Goal: Task Accomplishment & Management: Manage account settings

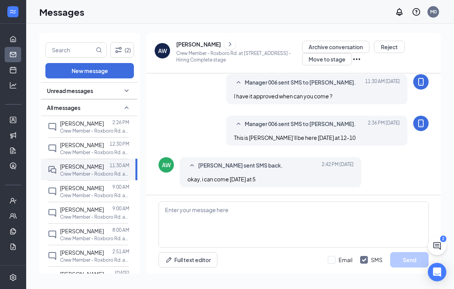
scroll to position [317, 0]
click at [11, 10] on icon "Expand" at bounding box center [13, 12] width 8 height 8
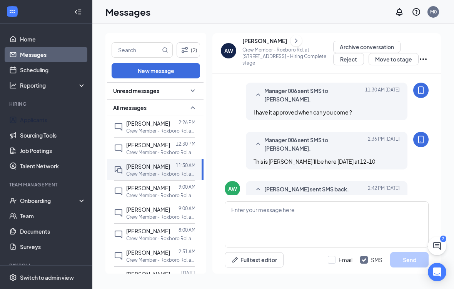
click at [38, 115] on link "Applicants" at bounding box center [53, 119] width 66 height 15
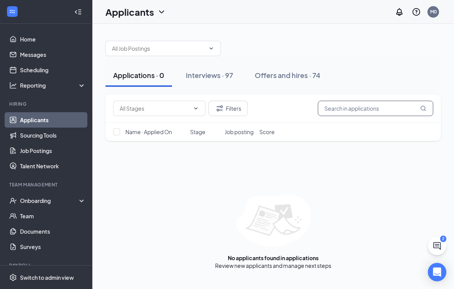
click at [367, 109] on input "text" at bounding box center [375, 108] width 115 height 15
click at [421, 105] on input "Camball" at bounding box center [375, 108] width 115 height 15
click at [383, 108] on input "USC is Camball no" at bounding box center [375, 108] width 115 height 15
click at [422, 105] on input "USC is Camball no" at bounding box center [375, 108] width 115 height 15
click at [393, 109] on input "USC is Camball no" at bounding box center [375, 108] width 115 height 15
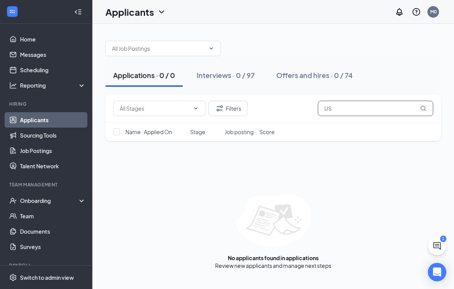
type input "U"
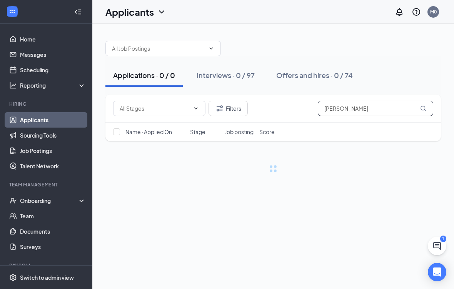
type input "Camball"
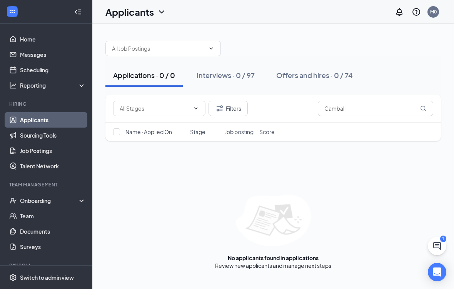
click at [237, 76] on div "Interviews · 0 / 97" at bounding box center [226, 75] width 58 height 10
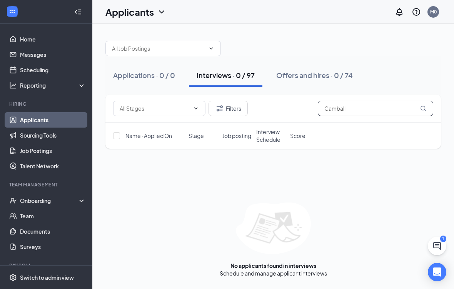
click at [419, 105] on input "Camball" at bounding box center [375, 108] width 115 height 15
click at [314, 79] on div "Offers and hires · 0 / 74" at bounding box center [314, 75] width 77 height 10
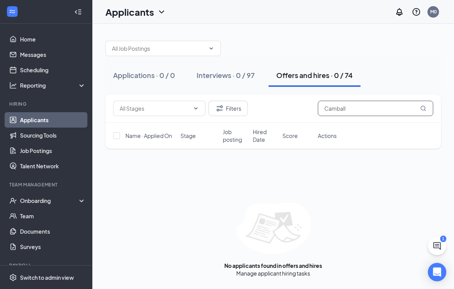
click at [359, 107] on input "Camball" at bounding box center [375, 108] width 115 height 15
type input "C"
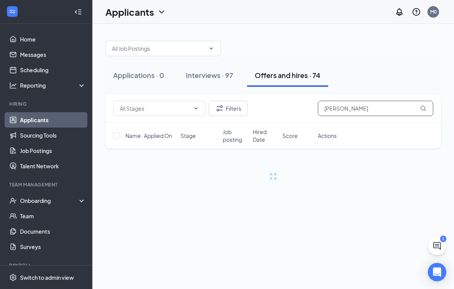
type input "Camball"
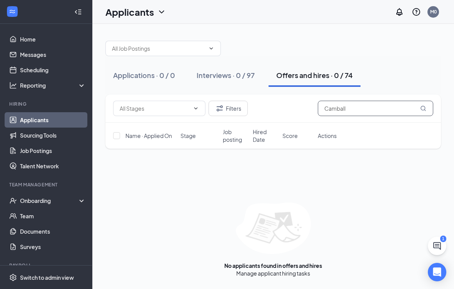
click at [419, 106] on input "Camball" at bounding box center [375, 108] width 115 height 15
click at [419, 104] on input "Camball" at bounding box center [375, 108] width 115 height 15
click at [228, 77] on div "Interviews · 0 / 97" at bounding box center [226, 75] width 58 height 10
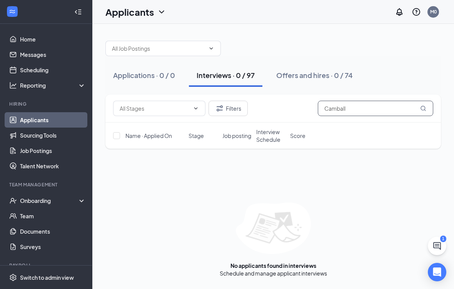
click at [419, 106] on input "Camball" at bounding box center [375, 108] width 115 height 15
click at [292, 71] on div "Offers and hires · 0 / 74" at bounding box center [314, 75] width 77 height 10
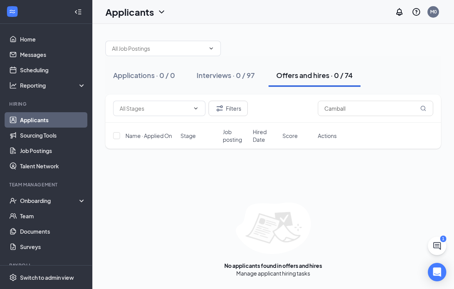
click at [308, 68] on button "Offers and hires · 0 / 74" at bounding box center [314, 75] width 92 height 23
click at [188, 105] on input "text" at bounding box center [155, 108] width 70 height 8
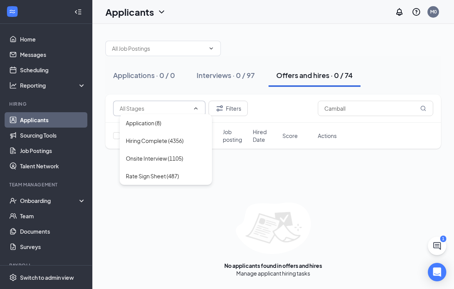
click at [164, 157] on div "Onsite Interview (1105)" at bounding box center [154, 158] width 57 height 8
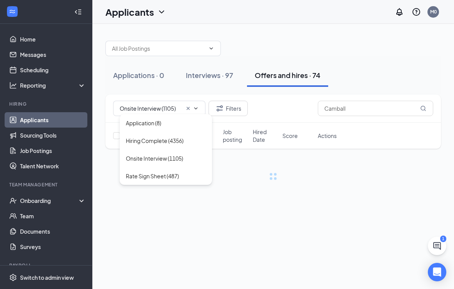
type input "Onsite Interview (1105)"
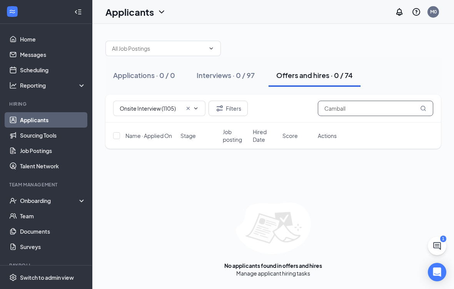
click at [359, 108] on input "Camball" at bounding box center [375, 108] width 115 height 15
type input "Ca"
click at [399, 286] on div "Applications · 0 / 0 Interviews · 27 / 97 Offers and hires · 0 / 74 Onsite Inte…" at bounding box center [273, 155] width 362 height 263
click at [236, 131] on span "Job posting" at bounding box center [235, 135] width 25 height 15
click at [223, 74] on div "Interviews · 27 / 97" at bounding box center [227, 75] width 61 height 10
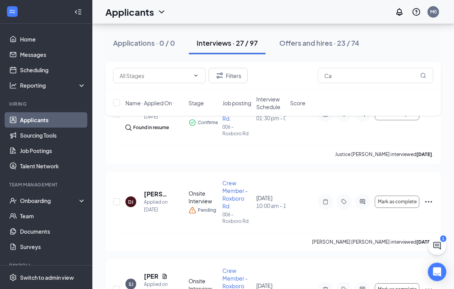
scroll to position [862, 0]
click at [235, 102] on span "Job posting" at bounding box center [236, 103] width 29 height 8
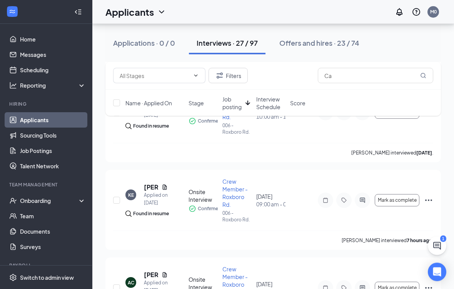
scroll to position [1741, 0]
click at [37, 194] on div "Onboarding" at bounding box center [46, 200] width 92 height 15
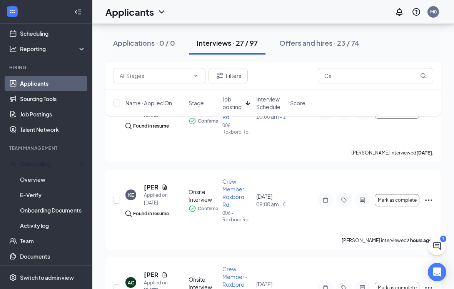
scroll to position [33, 0]
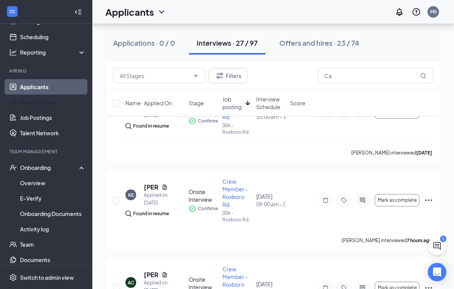
click at [37, 109] on link "Sourcing Tools" at bounding box center [53, 102] width 66 height 15
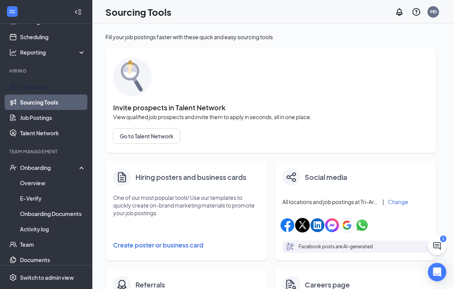
click at [33, 82] on link "Applicants" at bounding box center [53, 86] width 66 height 15
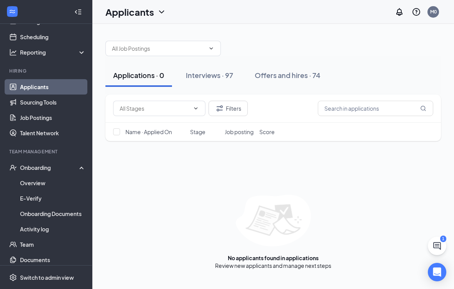
click at [213, 46] on icon "ChevronDown" at bounding box center [211, 48] width 6 height 6
click at [180, 62] on div "Crew Member - Roxboro Rd. (006 - Roxboro Rd.)" at bounding box center [169, 67] width 103 height 17
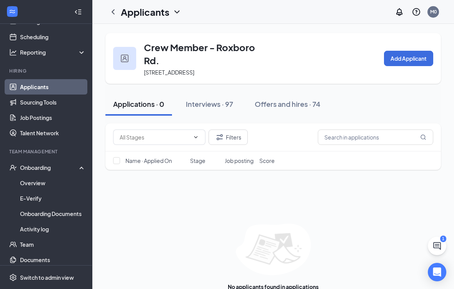
click at [215, 103] on div "Interviews · 97" at bounding box center [209, 104] width 47 height 10
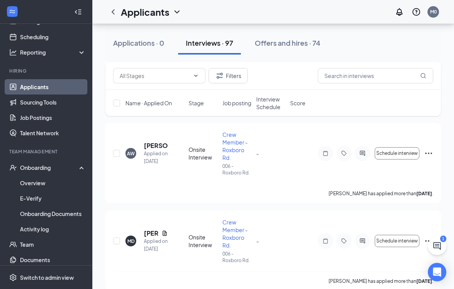
scroll to position [8395, 0]
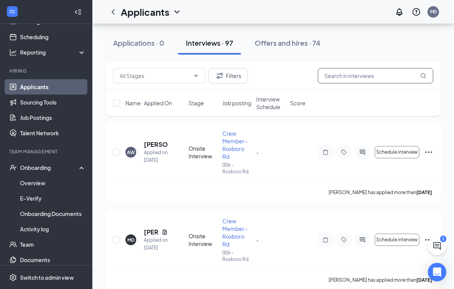
click at [420, 76] on input "text" at bounding box center [375, 75] width 115 height 15
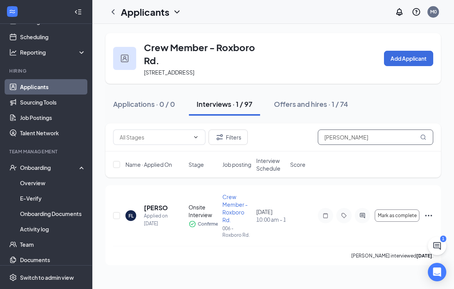
click at [420, 135] on input "[PERSON_NAME]" at bounding box center [375, 137] width 115 height 15
click at [419, 136] on input "[PERSON_NAME]" at bounding box center [375, 137] width 115 height 15
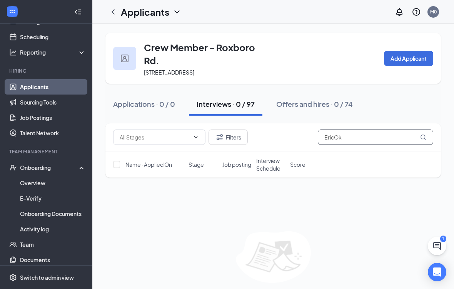
click at [351, 138] on input "EricOk" at bounding box center [375, 137] width 115 height 15
type input "E"
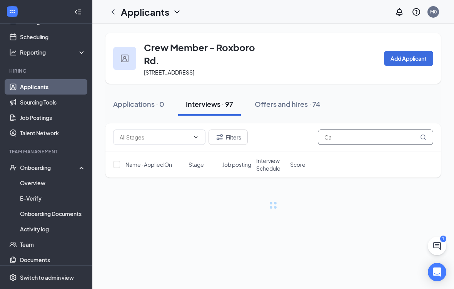
click at [345, 138] on input "Ca" at bounding box center [375, 137] width 115 height 15
click at [418, 134] on input "[PERSON_NAME]" at bounding box center [375, 137] width 115 height 15
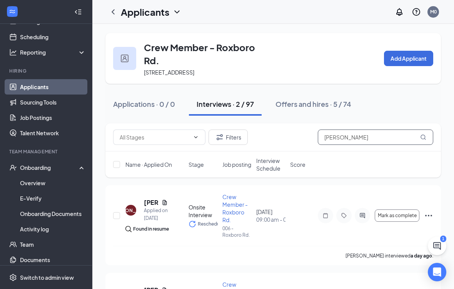
type input "[PERSON_NAME]"
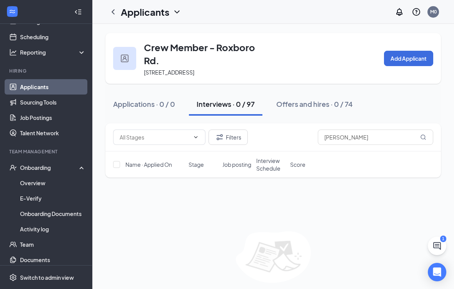
click at [309, 104] on div "Offers and hires · 0 / 74" at bounding box center [314, 104] width 77 height 10
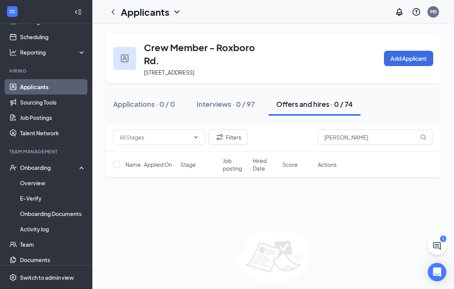
click at [41, 260] on link "Documents" at bounding box center [53, 259] width 66 height 15
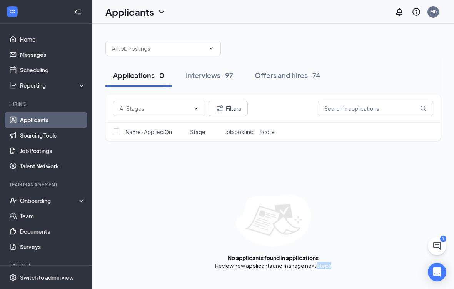
click at [350, 283] on div "Applications · 0 Interviews · 97 Offers and hires · 74 Filters Name · Applied O…" at bounding box center [273, 156] width 362 height 265
click at [192, 74] on div "Interviews · 97" at bounding box center [209, 75] width 47 height 10
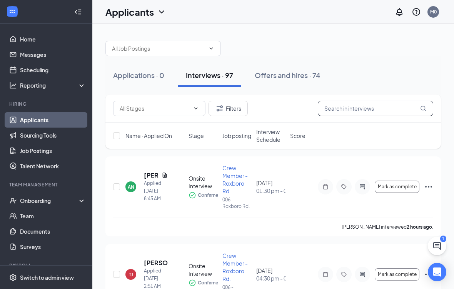
click at [341, 108] on input "text" at bounding box center [375, 108] width 115 height 15
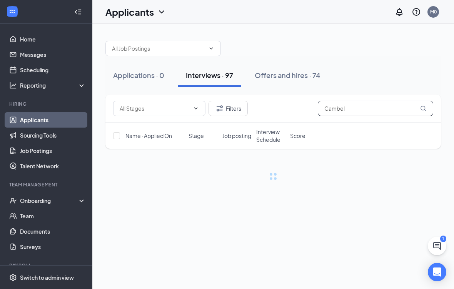
type input "[PERSON_NAME]"
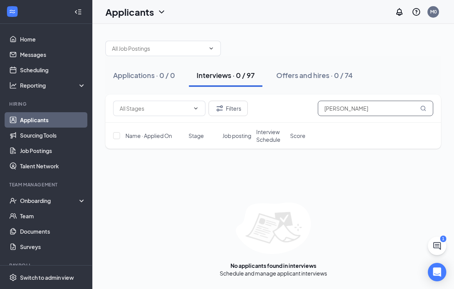
click at [422, 105] on input "[PERSON_NAME]" at bounding box center [375, 108] width 115 height 15
click at [420, 104] on input "[PERSON_NAME]" at bounding box center [375, 108] width 115 height 15
click at [324, 80] on div "Offers and hires · 0 / 74" at bounding box center [314, 75] width 77 height 10
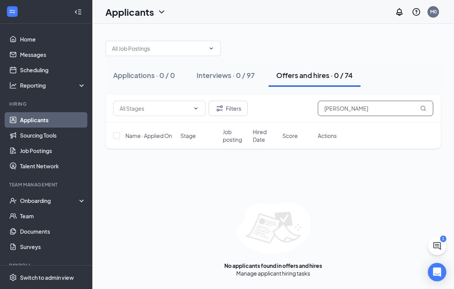
click at [420, 105] on input "[PERSON_NAME]" at bounding box center [375, 108] width 115 height 15
click at [418, 105] on input "[PERSON_NAME]" at bounding box center [375, 108] width 115 height 15
click at [420, 108] on input "[PERSON_NAME]" at bounding box center [375, 108] width 115 height 15
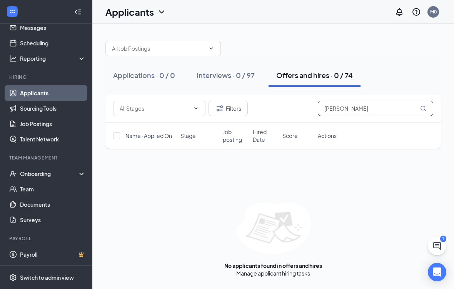
scroll to position [27, 0]
click at [314, 77] on div "Offers and hires · 0 / 74" at bounding box center [314, 75] width 77 height 10
click at [365, 107] on input "[PERSON_NAME]" at bounding box center [375, 108] width 115 height 15
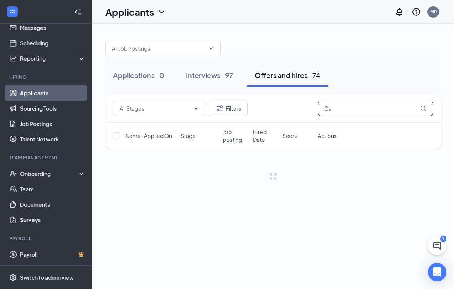
click at [421, 104] on input "Ca" at bounding box center [375, 108] width 115 height 15
type input "Ca"
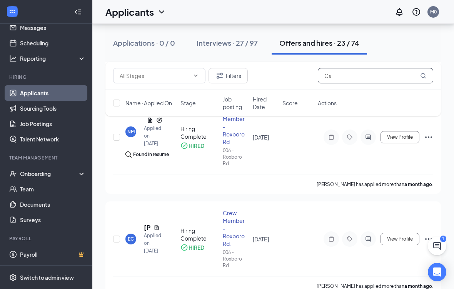
scroll to position [567, 0]
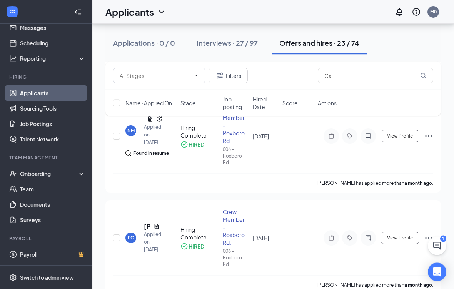
click at [120, 235] on input "checkbox" at bounding box center [116, 238] width 7 height 7
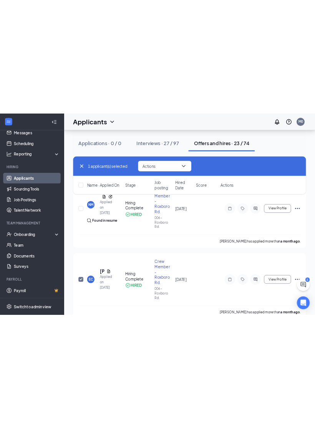
scroll to position [568, 0]
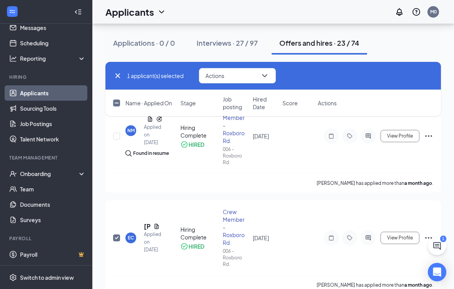
click at [132, 235] on div "EC" at bounding box center [131, 238] width 6 height 7
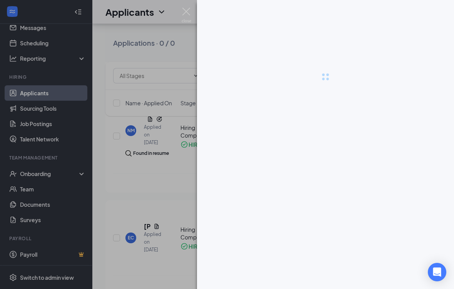
checkbox input "false"
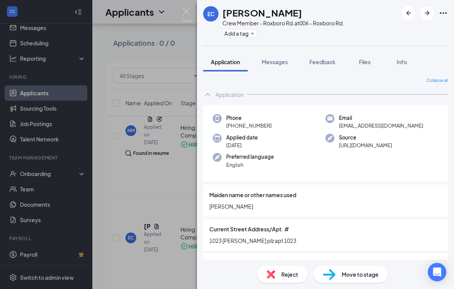
click at [362, 62] on span "Files" at bounding box center [365, 61] width 12 height 7
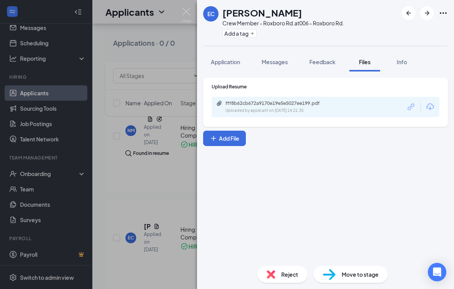
click at [235, 135] on button "Add File" at bounding box center [224, 138] width 43 height 15
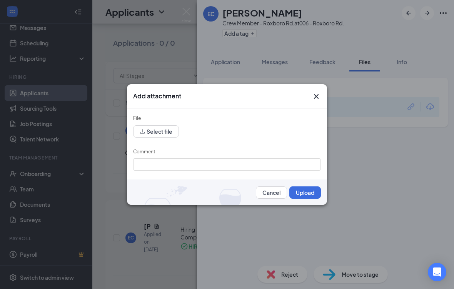
click at [166, 135] on button "Select file" at bounding box center [156, 131] width 46 height 12
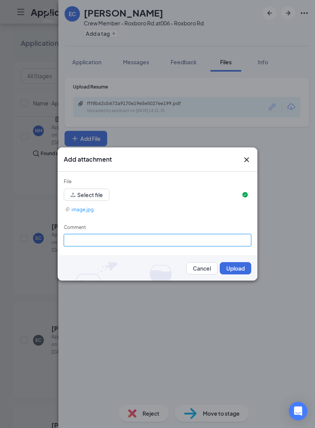
click at [89, 241] on input "Comment" at bounding box center [158, 240] width 188 height 12
type input "Interview questions"
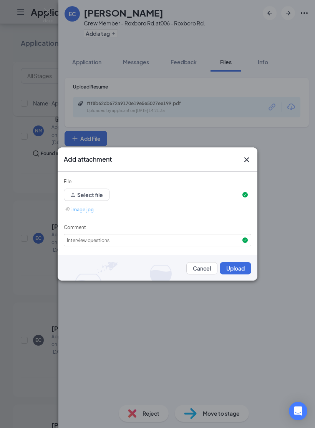
click at [242, 269] on button "Upload" at bounding box center [236, 268] width 32 height 12
